Goal: Task Accomplishment & Management: Manage account settings

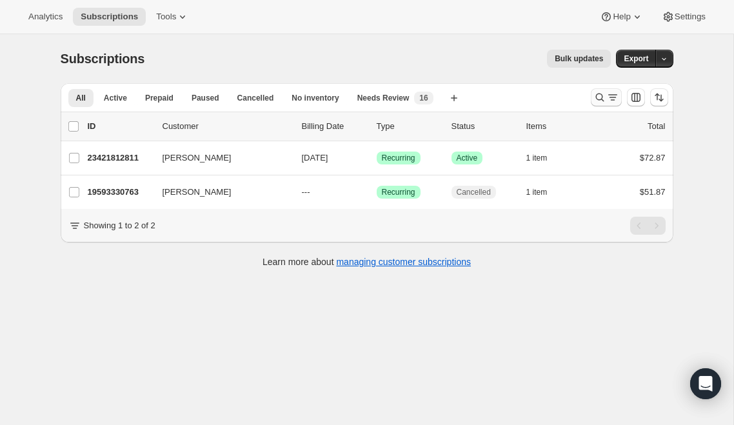
click at [613, 99] on icon "Search and filter results" at bounding box center [612, 97] width 13 height 13
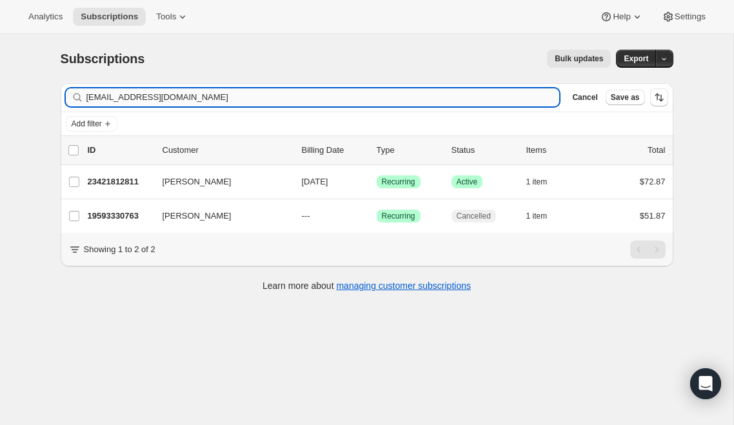
click at [159, 97] on input "[EMAIL_ADDRESS][DOMAIN_NAME]" at bounding box center [322, 97] width 473 height 18
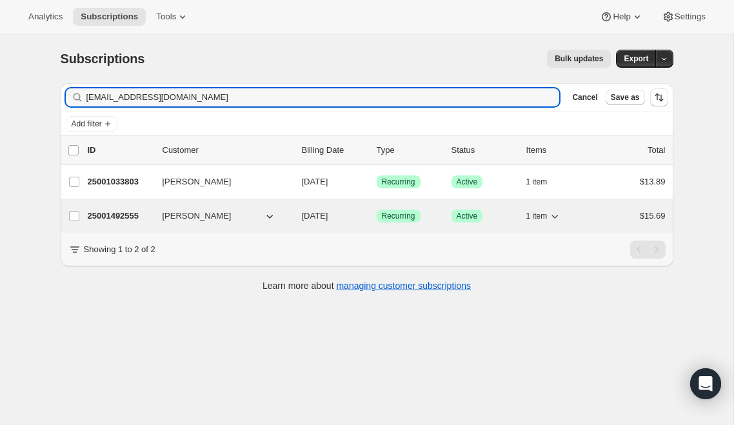
type input "[EMAIL_ADDRESS][DOMAIN_NAME]"
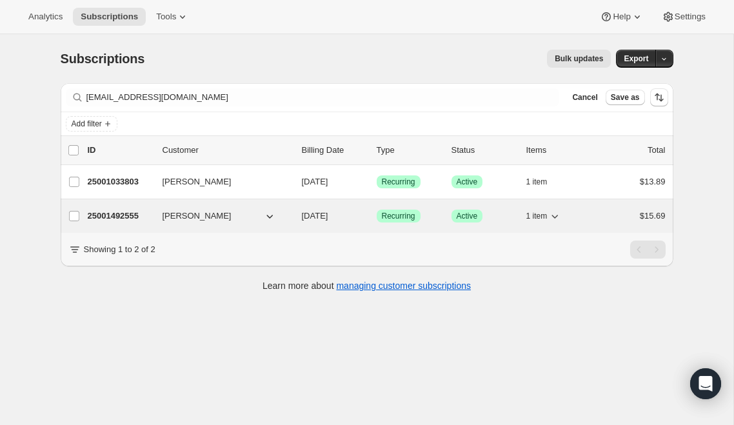
click at [124, 217] on p "25001492555" at bounding box center [120, 216] width 65 height 13
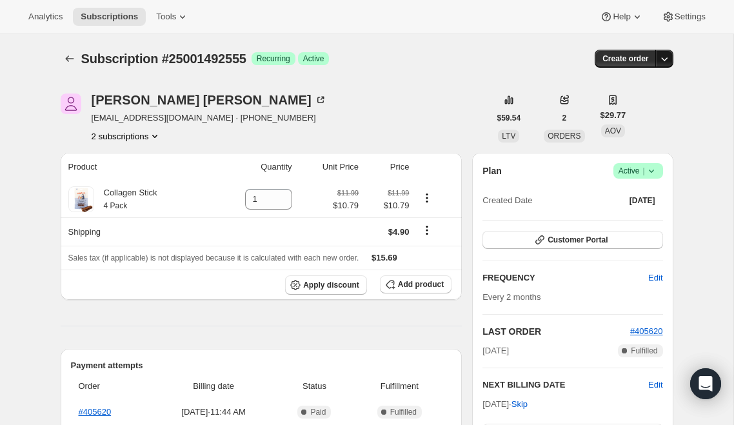
click at [668, 57] on icon "button" at bounding box center [664, 58] width 13 height 13
click at [655, 175] on icon at bounding box center [651, 170] width 13 height 13
click at [641, 219] on span "Cancel subscription" at bounding box center [633, 218] width 73 height 10
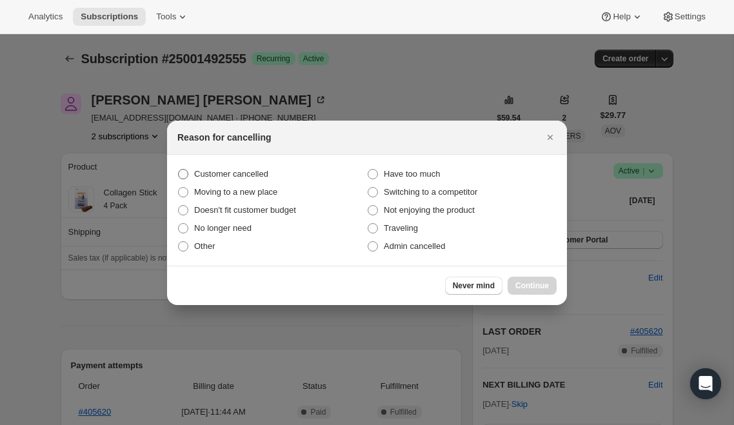
click at [268, 173] on span "Customer cancelled" at bounding box center [231, 174] width 74 height 10
click at [179, 170] on input "Customer cancelled" at bounding box center [178, 169] width 1 height 1
radio input "true"
click at [541, 287] on span "Continue" at bounding box center [532, 286] width 34 height 10
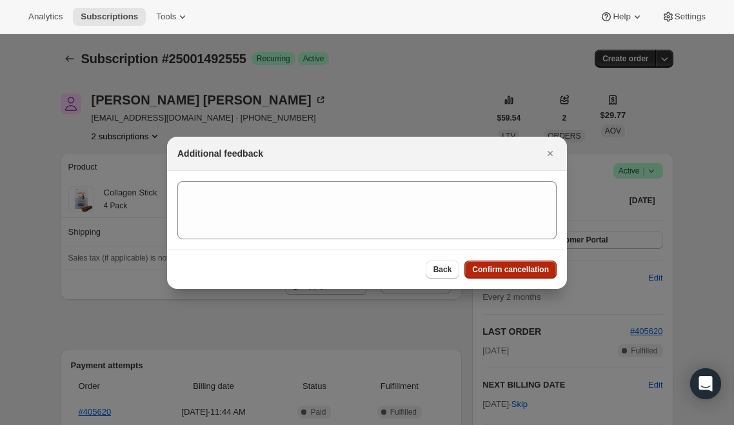
click at [525, 274] on span "Confirm cancellation" at bounding box center [510, 269] width 77 height 10
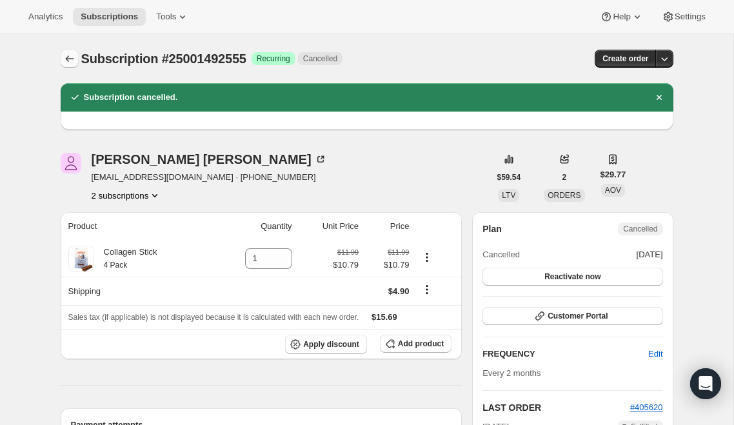
click at [75, 58] on button "Subscriptions" at bounding box center [70, 59] width 18 height 18
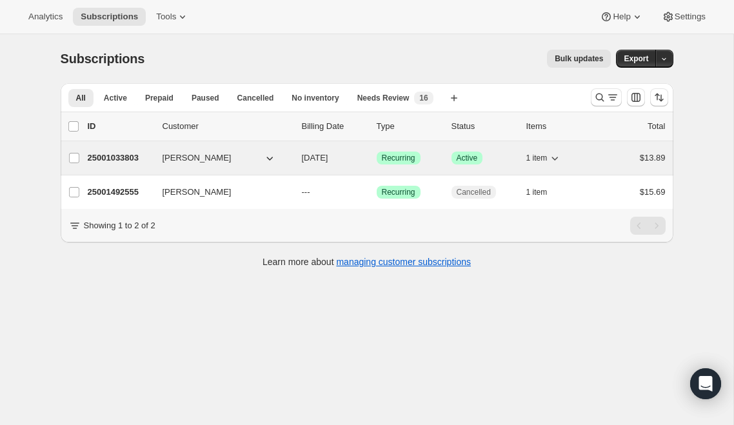
click at [126, 157] on p "25001033803" at bounding box center [120, 158] width 65 height 13
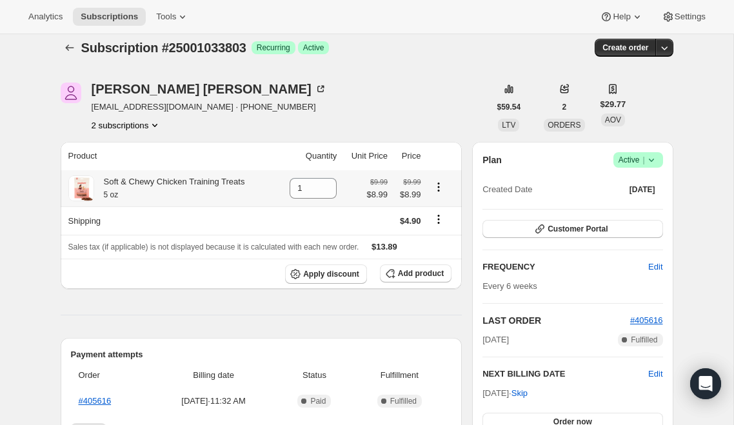
scroll to position [1, 0]
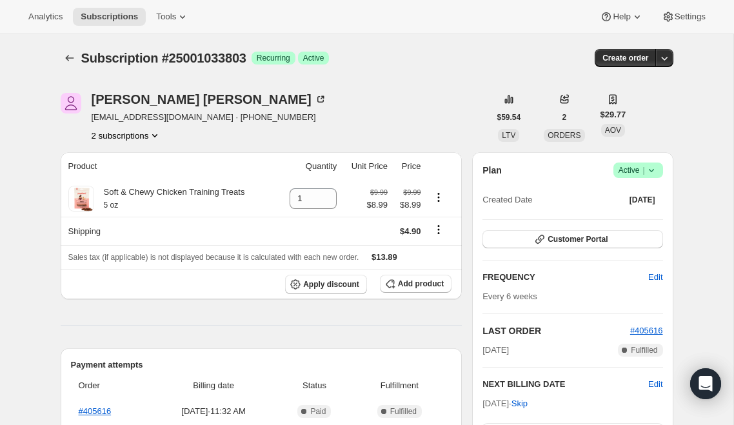
click at [657, 173] on span "Success Active |" at bounding box center [638, 170] width 50 height 15
click at [635, 220] on span "Cancel subscription" at bounding box center [633, 218] width 73 height 10
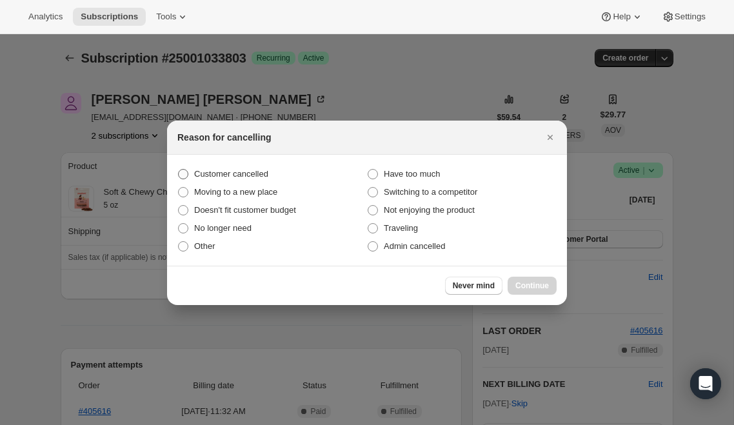
click at [279, 168] on label "Customer cancelled" at bounding box center [272, 174] width 190 height 18
click at [179, 169] on input "Customer cancelled" at bounding box center [178, 169] width 1 height 1
radio input "true"
click at [535, 286] on span "Continue" at bounding box center [532, 286] width 34 height 10
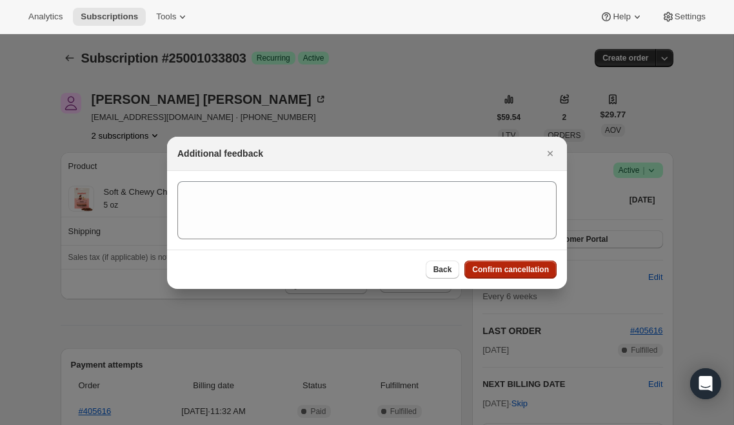
click at [553, 267] on button "Confirm cancellation" at bounding box center [510, 270] width 92 height 18
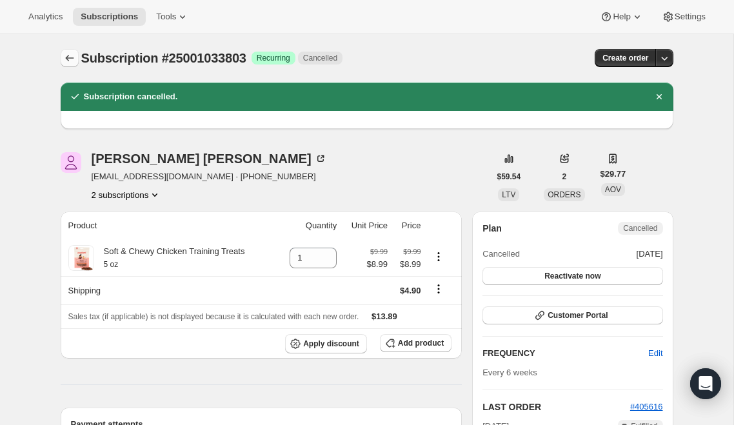
click at [68, 61] on icon "Subscriptions" at bounding box center [69, 58] width 13 height 13
